Goal: Transaction & Acquisition: Purchase product/service

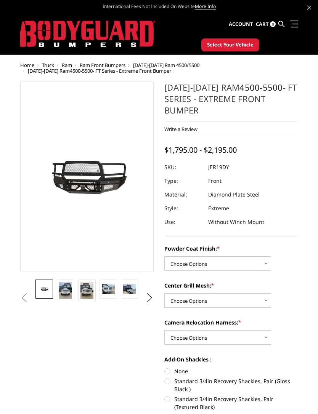
click at [66, 292] on img at bounding box center [65, 290] width 13 height 17
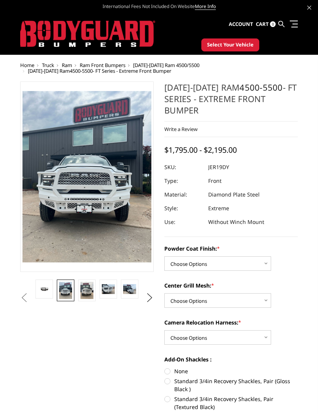
click at [88, 288] on img at bounding box center [86, 290] width 13 height 17
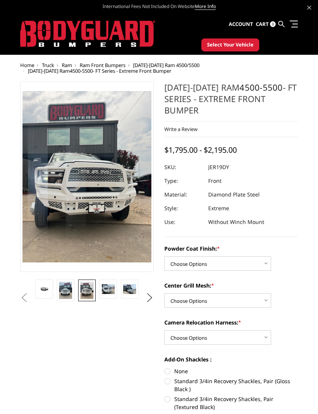
click at [109, 287] on img at bounding box center [108, 289] width 13 height 10
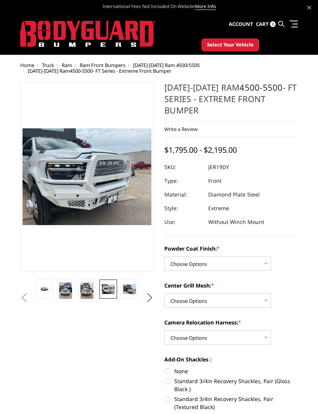
click at [127, 291] on img at bounding box center [129, 289] width 13 height 10
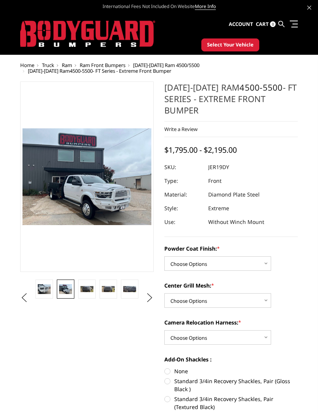
click at [85, 292] on img at bounding box center [86, 289] width 13 height 6
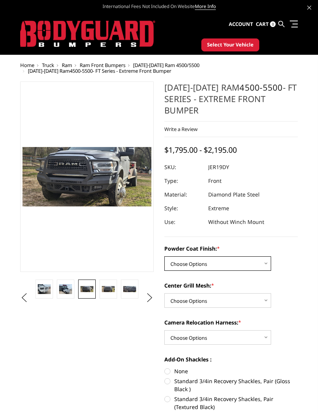
click at [252, 264] on select "Choose Options Bare Metal Gloss Black Powder Coat Textured Black Powder Coat" at bounding box center [217, 263] width 107 height 14
select select "3236"
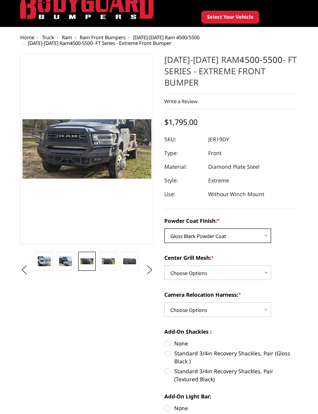
scroll to position [33, 0]
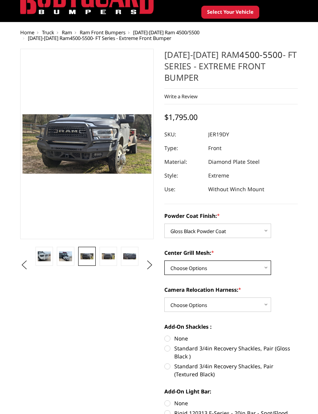
click at [241, 269] on select "Choose Options WITH Expanded Metal in Center Grill WITHOUT Expanded Metal in Ce…" at bounding box center [217, 268] width 107 height 14
click at [124, 255] on img at bounding box center [129, 256] width 13 height 6
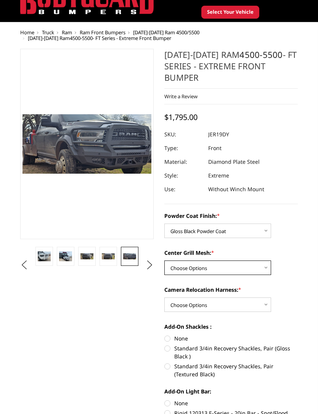
click at [251, 266] on select "Choose Options WITH Expanded Metal in Center Grill WITHOUT Expanded Metal in Ce…" at bounding box center [217, 268] width 107 height 14
select select "3238"
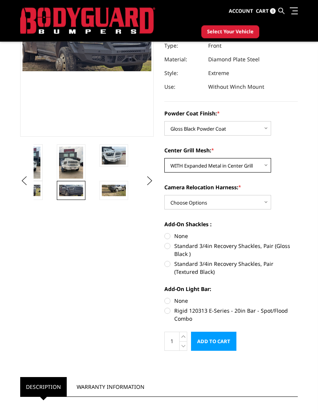
scroll to position [116, 0]
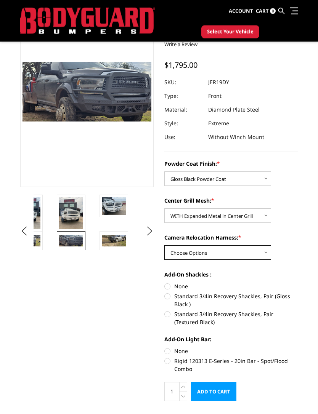
click at [253, 250] on select "Choose Options WITH Camera Relocation Harness WITHOUT Camera Relocation Harness" at bounding box center [217, 253] width 107 height 14
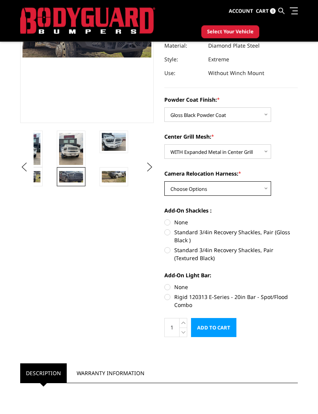
scroll to position [129, 0]
click at [172, 234] on label "Standard 3/4in Recovery Shackles, Pair (Gloss Black )" at bounding box center [230, 236] width 133 height 16
click at [298, 219] on input "Standard 3/4in Recovery Shackles, Pair (Gloss Black )" at bounding box center [298, 218] width 0 height 0
radio input "true"
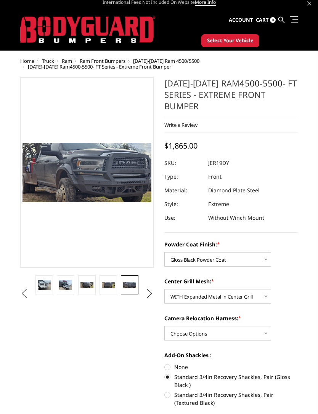
scroll to position [5, 0]
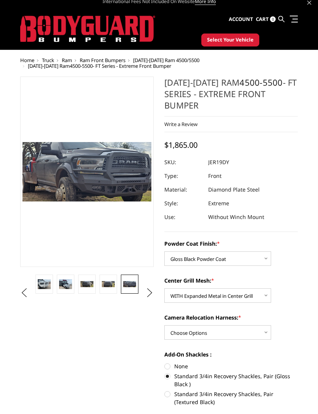
click at [244, 37] on span "Select Your Vehicle" at bounding box center [230, 40] width 46 height 8
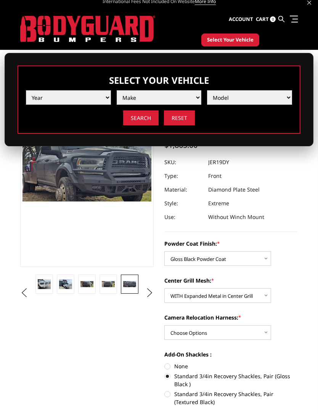
click at [46, 99] on select "Year 2025 2024 2023 2022 2021 2020 2019 2018 2017 2016 2015 2014 2013 2012 2011…" at bounding box center [68, 97] width 85 height 14
select select "yr_2025"
click at [185, 95] on select "Make Chevrolet Ford GMC Ram Toyota" at bounding box center [159, 97] width 85 height 14
select select "mk_ram"
click at [255, 96] on select "Model 1500 6-Lug 1500 Rebel 2500 / 3500 4500 / 5500 RHO" at bounding box center [249, 97] width 85 height 14
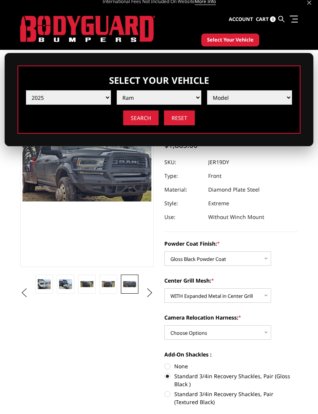
select select "md_4500-5500"
click at [144, 118] on input "Search" at bounding box center [140, 118] width 35 height 15
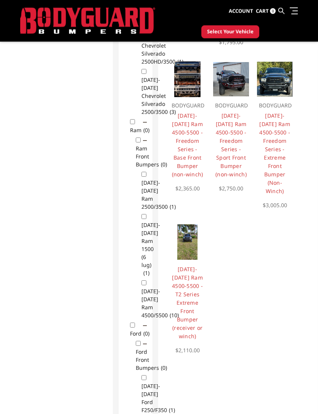
scroll to position [309, 0]
click at [190, 280] on link "2019-2025 Ram 4500-5500 - T2 Series Extreme Front Bumper (receiver or winch)" at bounding box center [187, 303] width 31 height 74
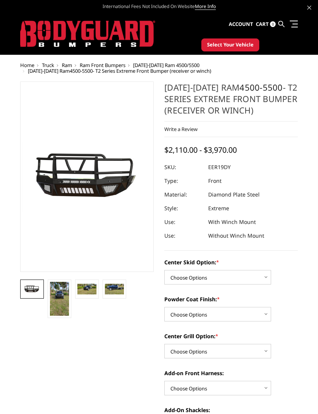
click at [54, 297] on img at bounding box center [59, 299] width 19 height 34
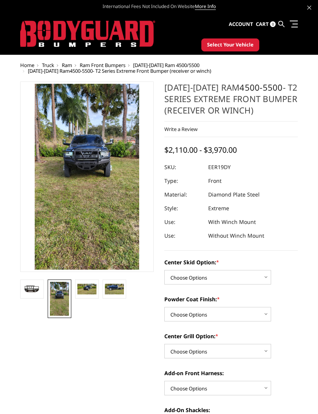
click at [88, 287] on img at bounding box center [86, 289] width 19 height 11
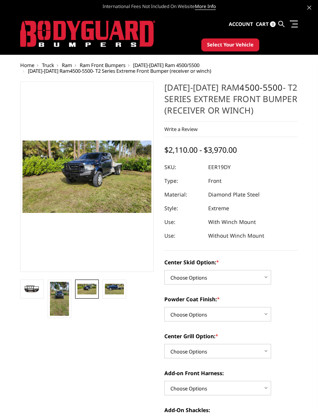
click at [106, 287] on img at bounding box center [114, 289] width 19 height 11
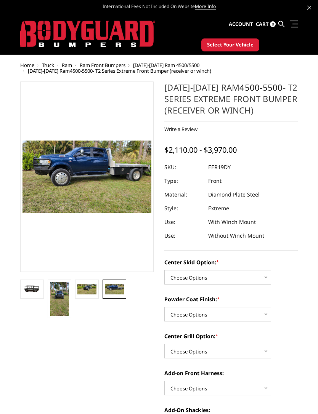
click at [82, 288] on img at bounding box center [86, 289] width 19 height 11
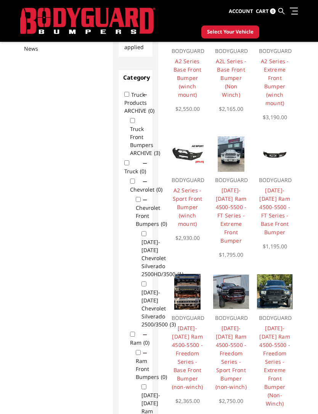
scroll to position [84, 0]
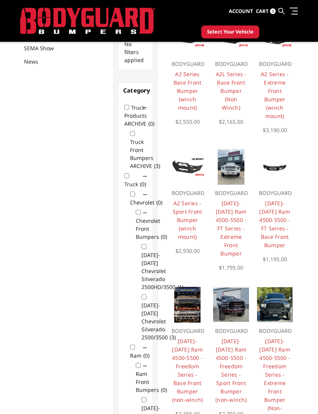
click at [235, 207] on link "2019-2025 Ram 4500-5500 - FT Series - Extreme Front Bumper" at bounding box center [231, 229] width 31 height 58
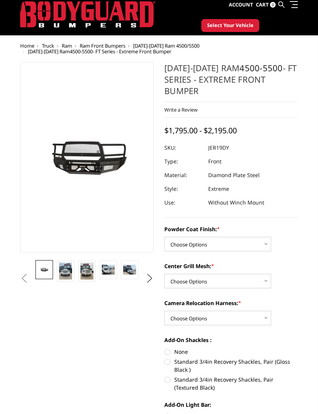
scroll to position [24, 0]
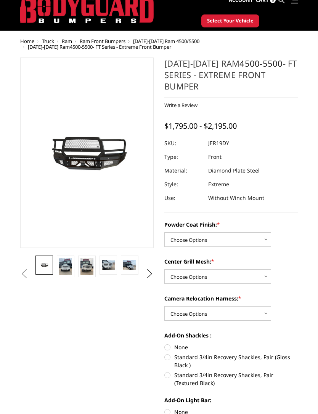
click at [63, 269] on img at bounding box center [65, 266] width 13 height 17
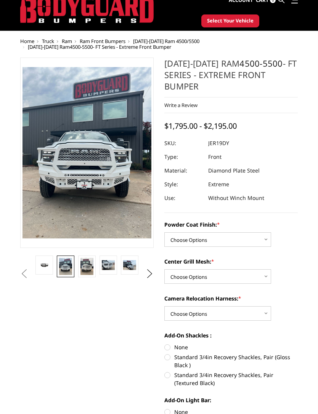
scroll to position [24, 0]
click at [128, 267] on img at bounding box center [129, 265] width 13 height 6
